Goal: Check status: Check status

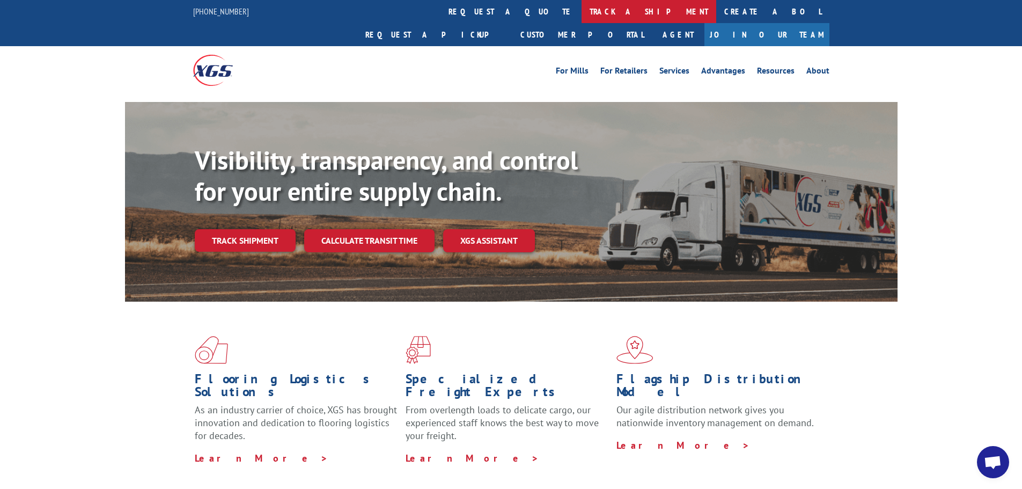
click at [582, 10] on link "track a shipment" at bounding box center [649, 11] width 135 height 23
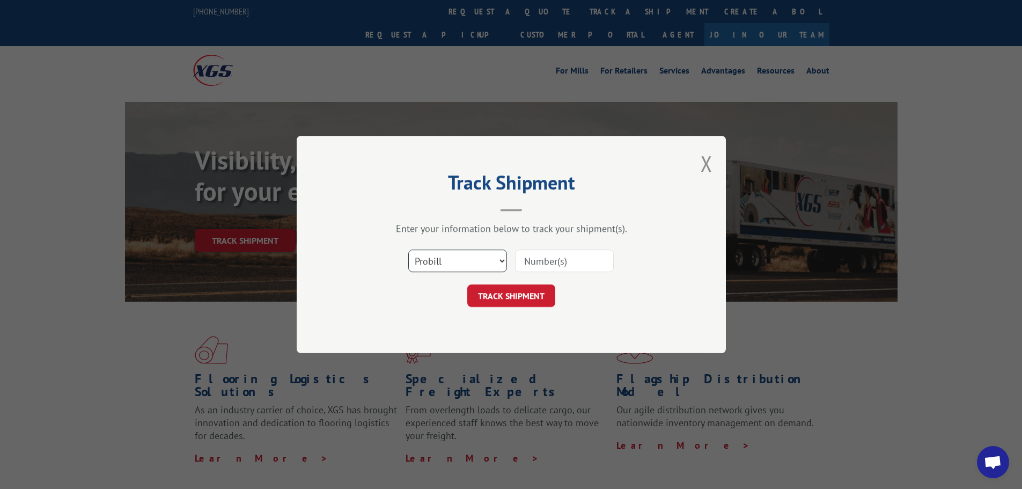
click at [501, 259] on select "Select category... Probill BOL PO" at bounding box center [457, 261] width 99 height 23
select select "bol"
click at [408, 250] on select "Select category... Probill BOL PO" at bounding box center [457, 261] width 99 height 23
click at [528, 256] on input at bounding box center [564, 261] width 99 height 23
type input "16553272"
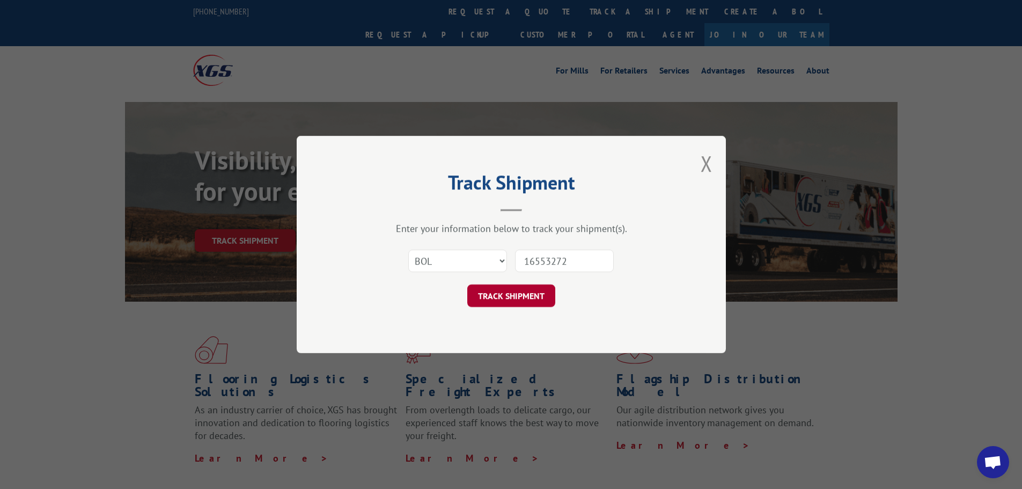
click at [522, 292] on button "TRACK SHIPMENT" at bounding box center [511, 295] width 88 height 23
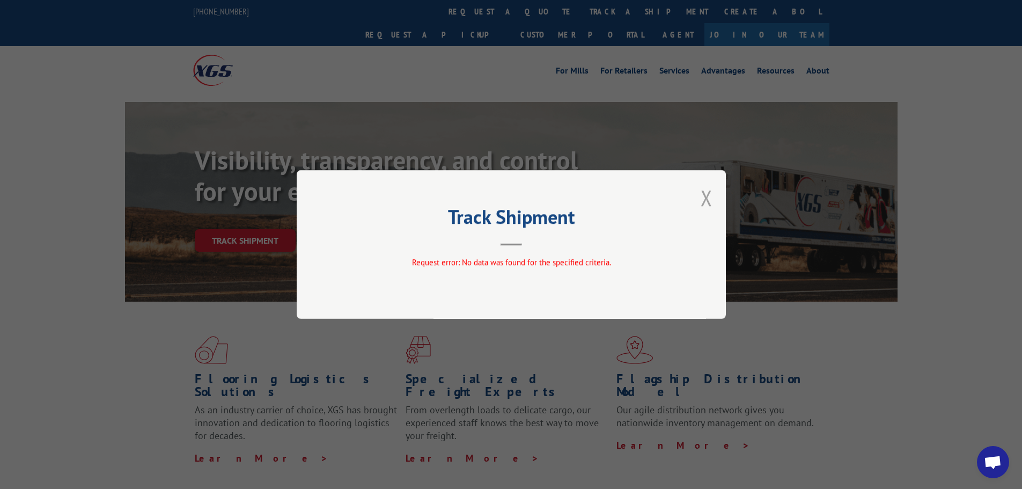
click at [709, 198] on button "Close modal" at bounding box center [707, 198] width 12 height 28
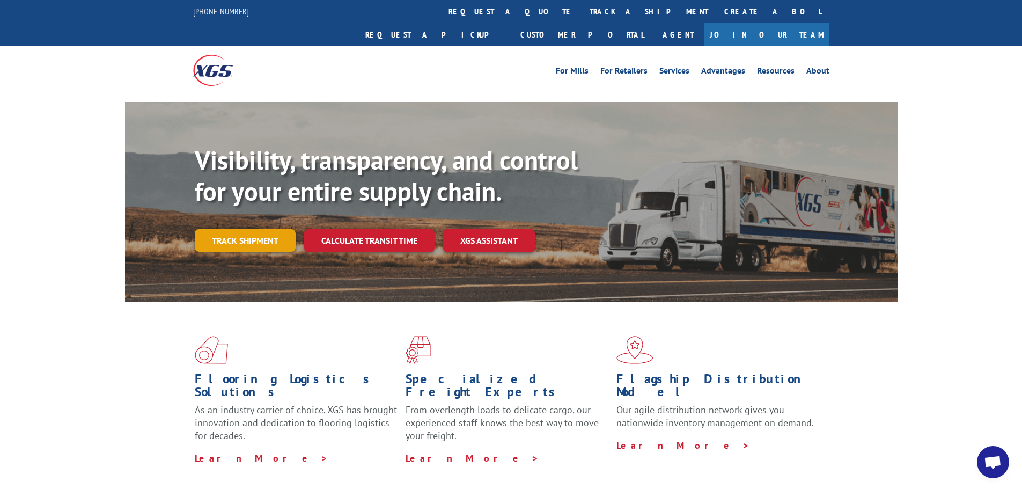
click at [243, 229] on link "Track shipment" at bounding box center [245, 240] width 101 height 23
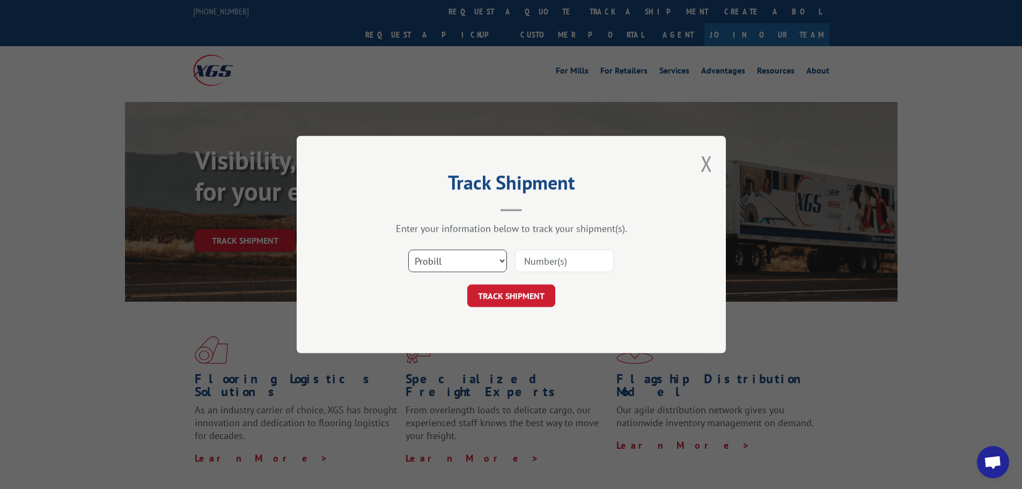
click at [504, 258] on select "Select category... Probill BOL PO" at bounding box center [457, 261] width 99 height 23
select select "bol"
click at [408, 250] on select "Select category... Probill BOL PO" at bounding box center [457, 261] width 99 height 23
click at [528, 258] on input at bounding box center [564, 261] width 99 height 23
type input "15176454"
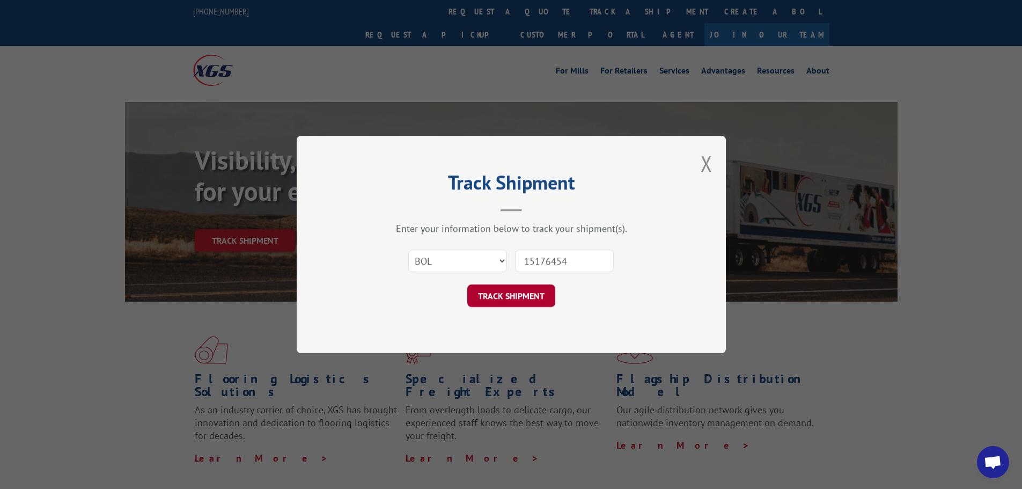
click at [530, 296] on button "TRACK SHIPMENT" at bounding box center [511, 295] width 88 height 23
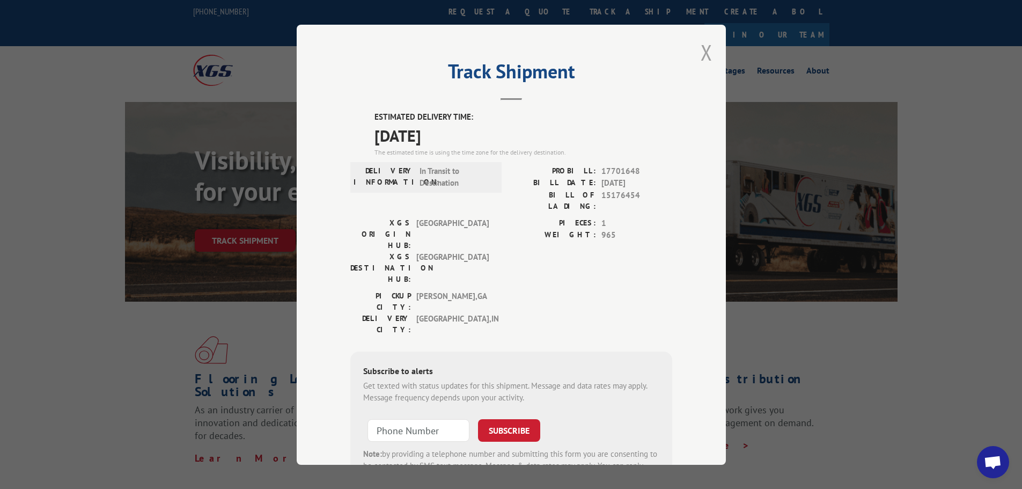
click at [702, 53] on button "Close modal" at bounding box center [707, 52] width 12 height 28
